Goal: Task Accomplishment & Management: Use online tool/utility

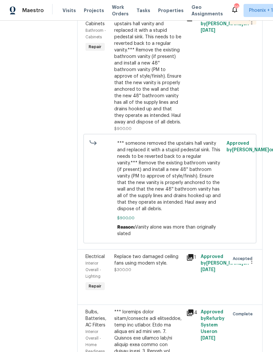
scroll to position [127, 0]
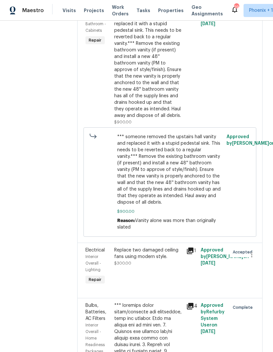
click at [161, 164] on span "*** someone removed the upstairs hall vanity and replaced it with a stupid pede…" at bounding box center [170, 170] width 106 height 72
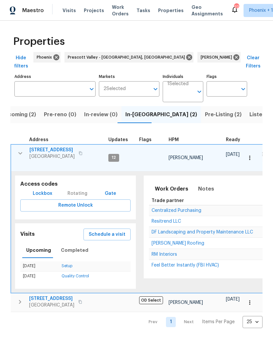
click at [18, 150] on icon "button" at bounding box center [20, 154] width 8 height 8
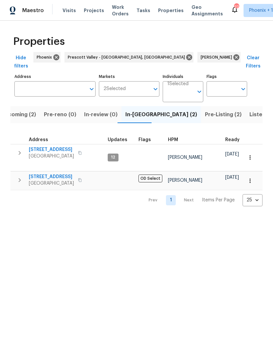
click at [65, 147] on span "[STREET_ADDRESS]" at bounding box center [51, 150] width 45 height 7
click at [205, 110] on span "Pre-Listing (2)" at bounding box center [223, 114] width 37 height 9
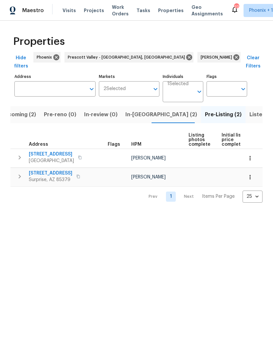
click at [135, 110] on span "In-[GEOGRAPHIC_DATA] (2)" at bounding box center [162, 114] width 72 height 9
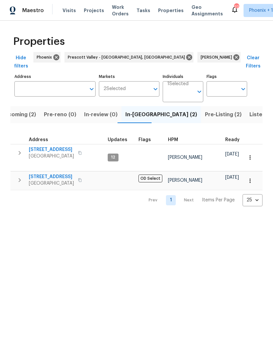
click at [205, 110] on span "Pre-Listing (2)" at bounding box center [223, 114] width 37 height 9
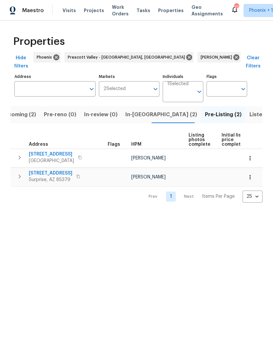
click at [137, 110] on span "In-[GEOGRAPHIC_DATA] (2)" at bounding box center [162, 114] width 72 height 9
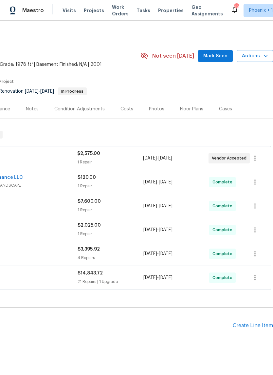
scroll to position [0, 97]
click at [263, 57] on icon "button" at bounding box center [266, 56] width 7 height 7
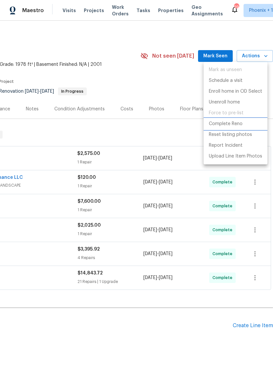
click at [235, 124] on p "Complete Reno" at bounding box center [226, 124] width 34 height 7
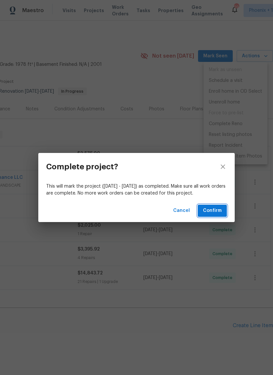
click at [206, 210] on span "Confirm" at bounding box center [212, 211] width 19 height 8
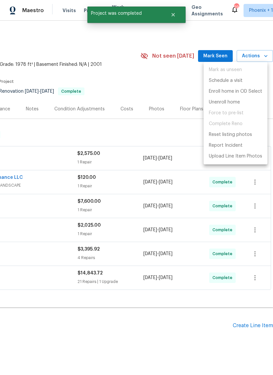
click at [168, 82] on div at bounding box center [136, 187] width 273 height 375
